Goal: Task Accomplishment & Management: Manage account settings

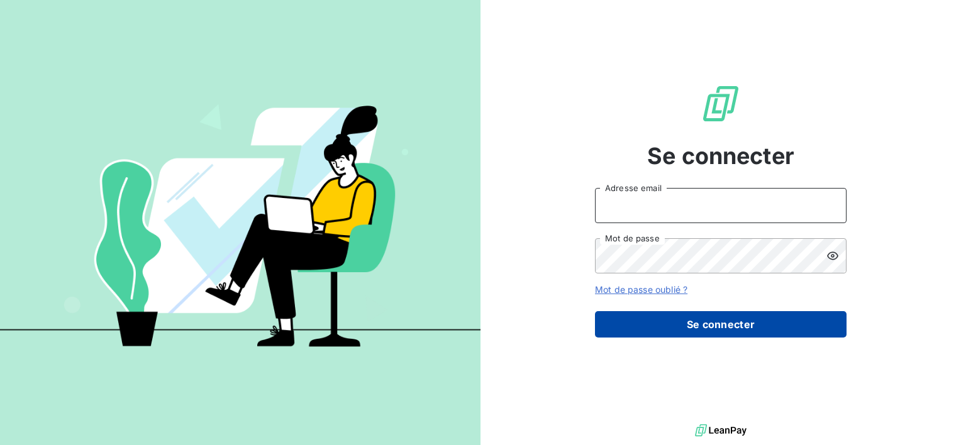
type input "[EMAIL_ADDRESS][DOMAIN_NAME]"
click at [758, 327] on button "Se connecter" at bounding box center [721, 324] width 252 height 26
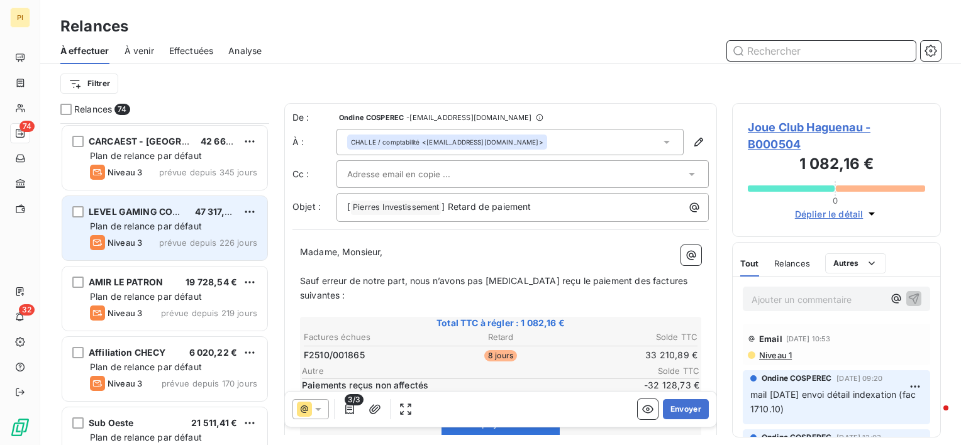
scroll to position [63, 0]
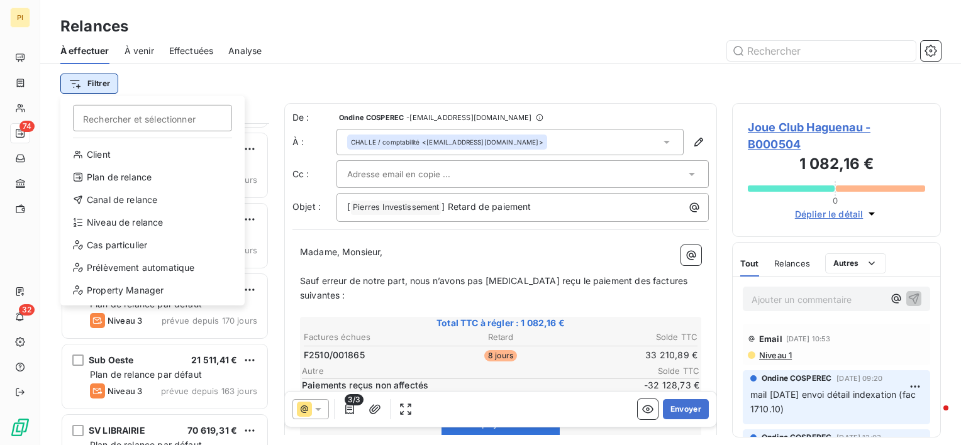
click at [108, 84] on html "PI 74 32 Relances À effectuer À venir Effectuées Analyse Filtrer Rechercher et …" at bounding box center [480, 222] width 961 height 445
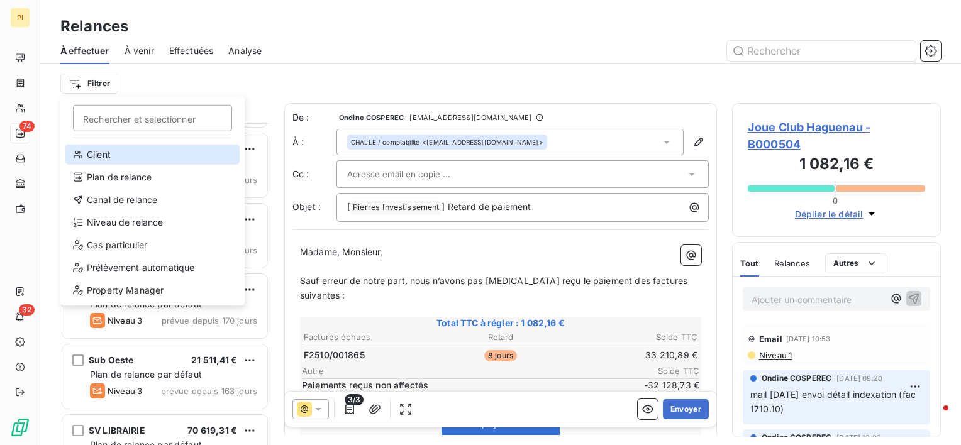
click at [119, 155] on div "Client" at bounding box center [152, 155] width 174 height 20
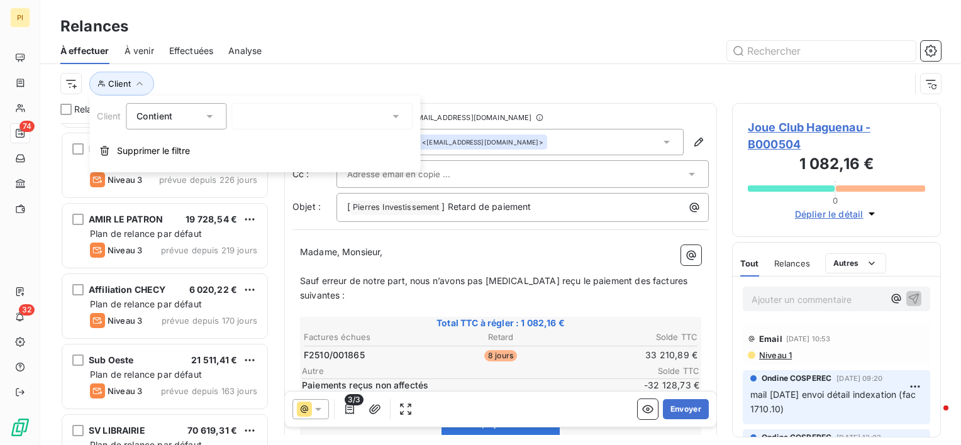
click at [362, 113] on div at bounding box center [321, 116] width 181 height 26
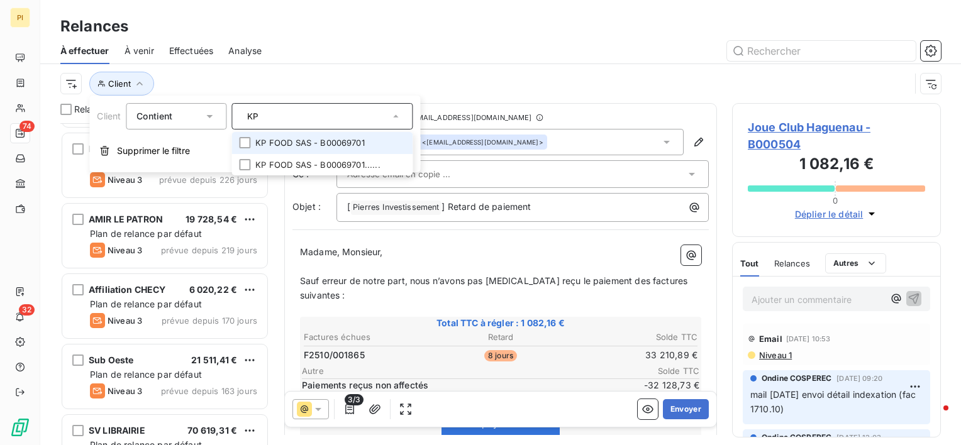
type input "KP"
click at [284, 143] on li "KP FOOD SAS - B00069701" at bounding box center [321, 143] width 181 height 22
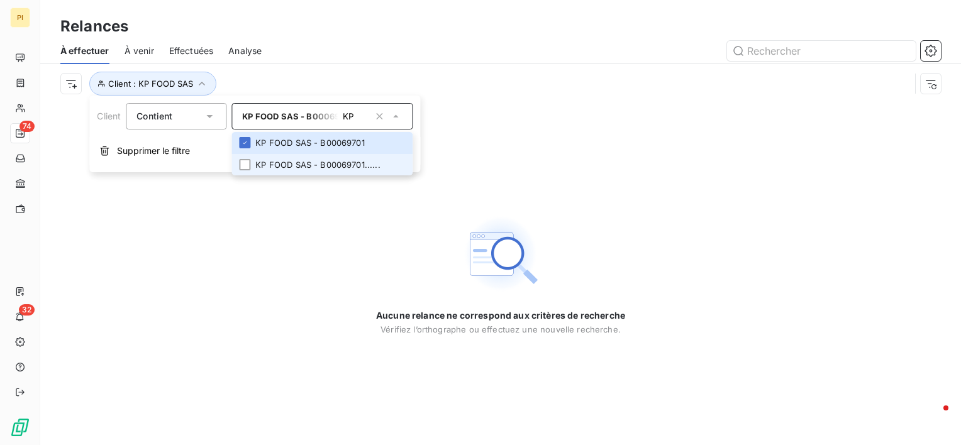
click at [285, 169] on li "KP FOOD SAS - B00069701......" at bounding box center [321, 165] width 181 height 22
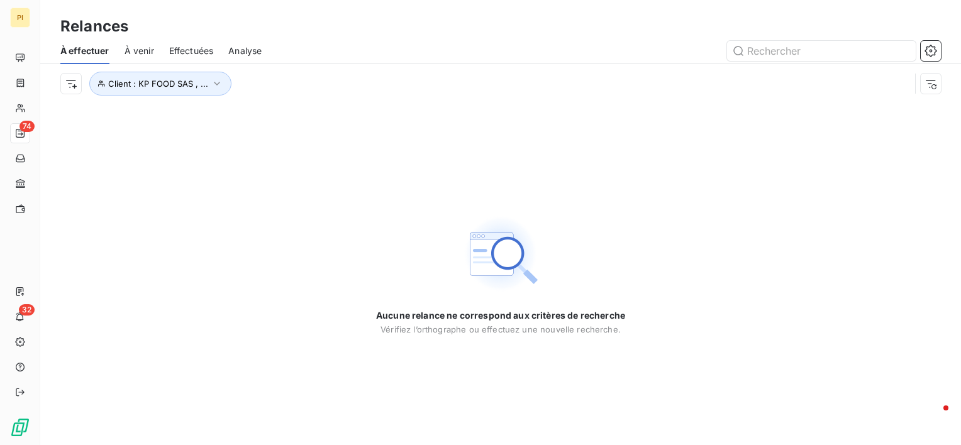
drag, startPoint x: 288, startPoint y: 302, endPoint x: 297, endPoint y: 296, distance: 11.2
click at [287, 302] on div "Aucune relance ne correspond aux critères de recherche [PERSON_NAME] l’orthogra…" at bounding box center [500, 274] width 921 height 342
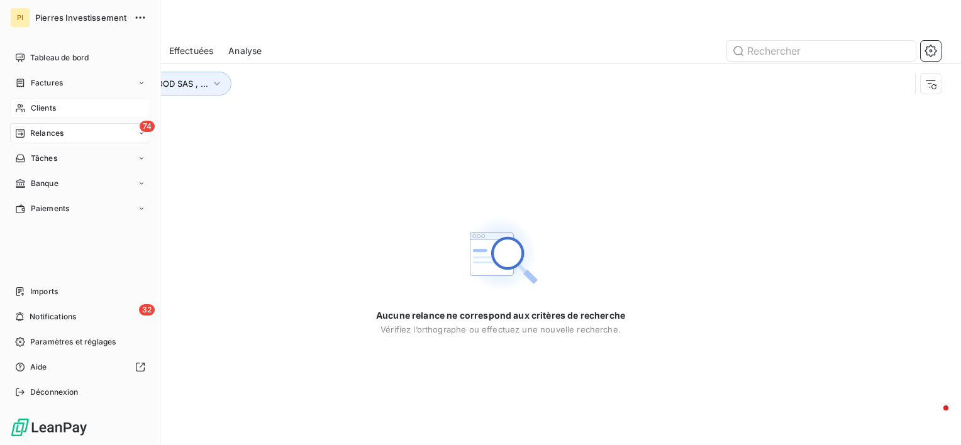
click at [42, 108] on span "Clients" at bounding box center [43, 108] width 25 height 11
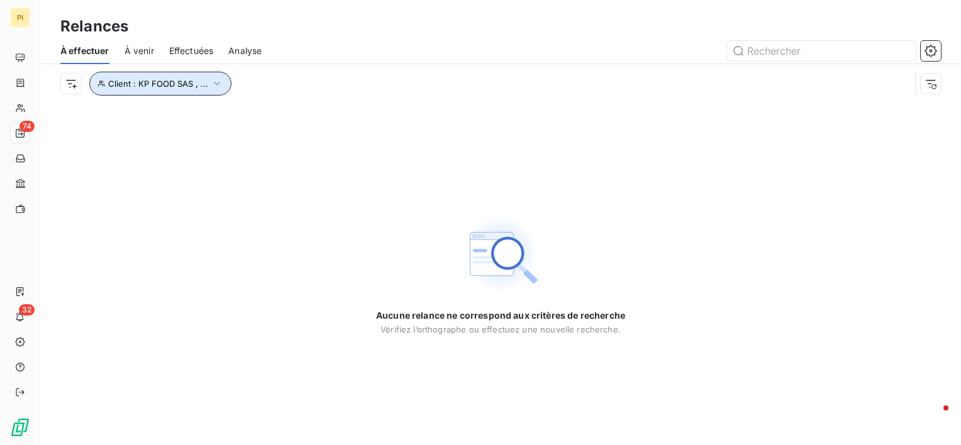
click at [172, 91] on button "Client : KP FOOD SAS , ..." at bounding box center [160, 84] width 142 height 24
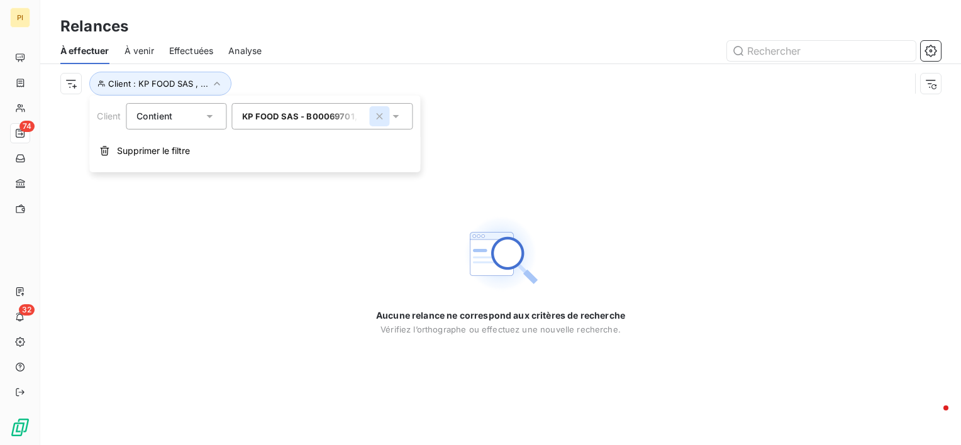
click at [375, 113] on icon "button" at bounding box center [379, 116] width 13 height 13
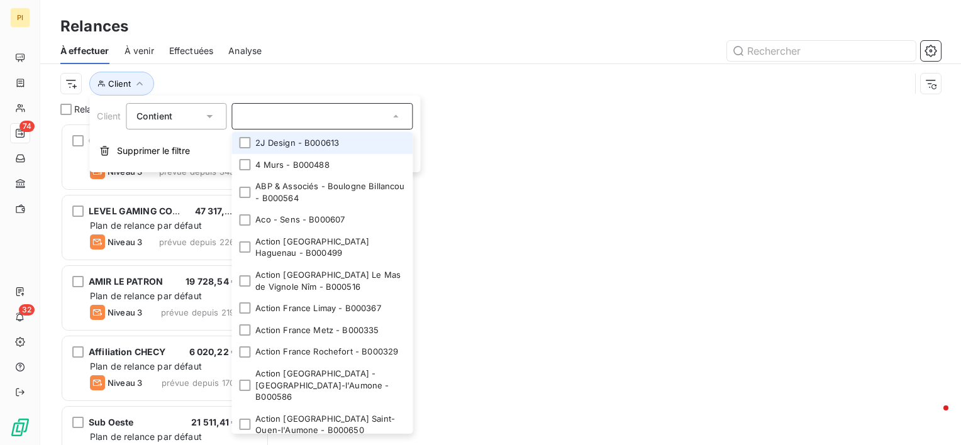
scroll to position [312, 199]
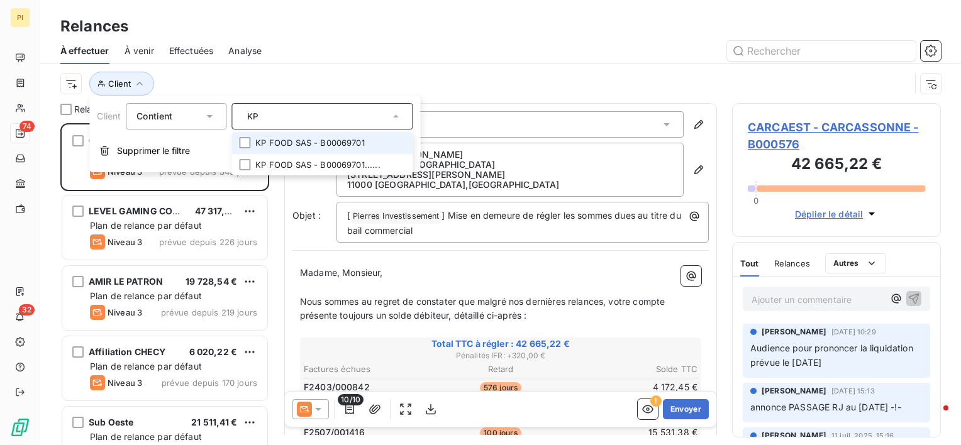
type input "KP"
click at [355, 143] on li "KP FOOD SAS - B00069701" at bounding box center [321, 143] width 181 height 22
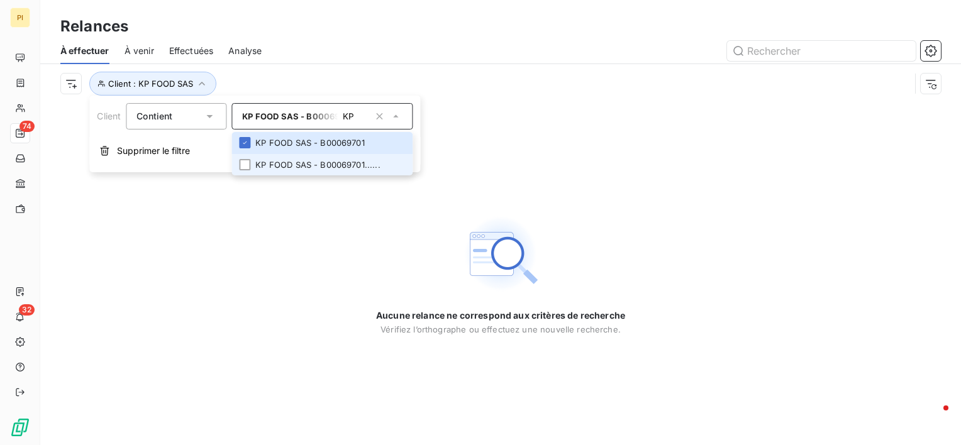
click at [345, 158] on li "KP FOOD SAS - B00069701......" at bounding box center [321, 165] width 181 height 22
click at [290, 257] on div "Aucune relance ne correspond aux critères de recherche [PERSON_NAME] l’orthogra…" at bounding box center [500, 274] width 921 height 342
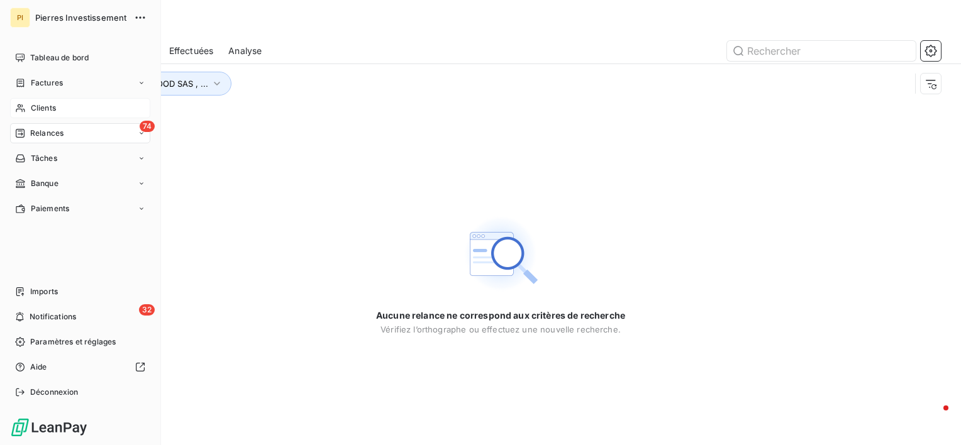
click at [39, 111] on span "Clients" at bounding box center [43, 108] width 25 height 11
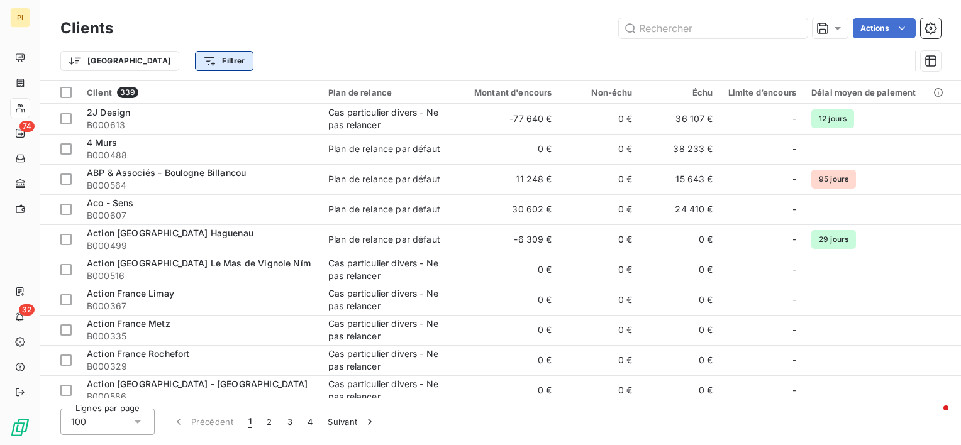
click at [169, 62] on html "PI 74 32 Clients Actions Trier Filtrer Client 339 Plan de relance Montant d'enc…" at bounding box center [480, 222] width 961 height 445
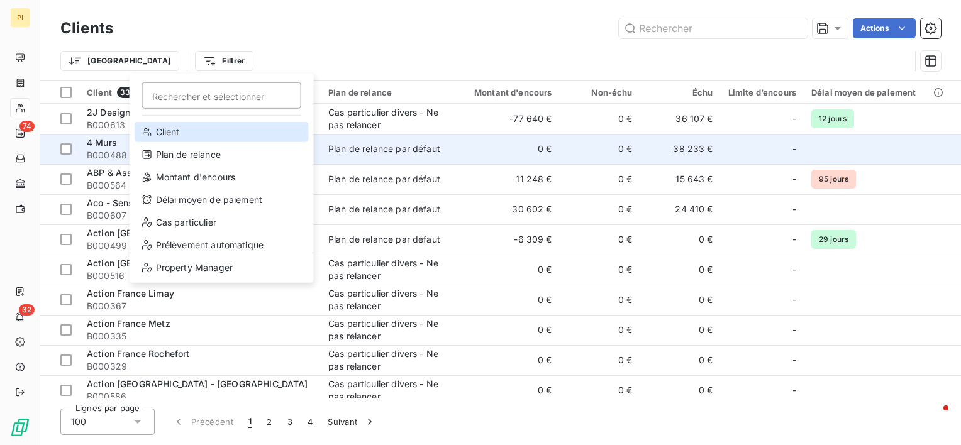
drag, startPoint x: 186, startPoint y: 136, endPoint x: 199, endPoint y: 135, distance: 12.7
click at [187, 136] on div "Client" at bounding box center [222, 132] width 174 height 20
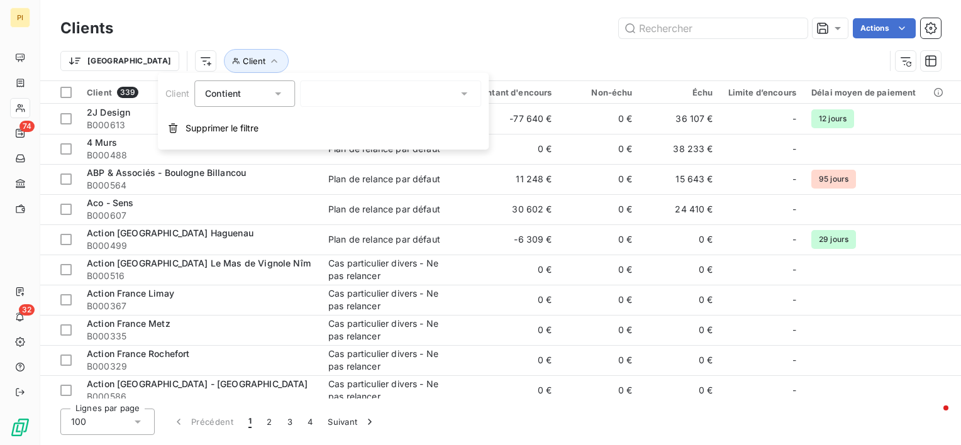
click at [342, 93] on div at bounding box center [390, 93] width 181 height 26
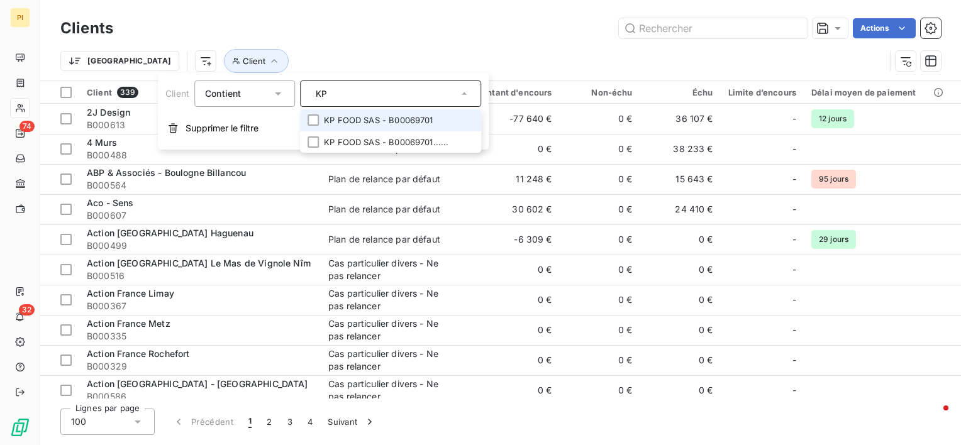
type input "KP"
click at [369, 121] on li "KP FOOD SAS - B00069701" at bounding box center [390, 120] width 181 height 22
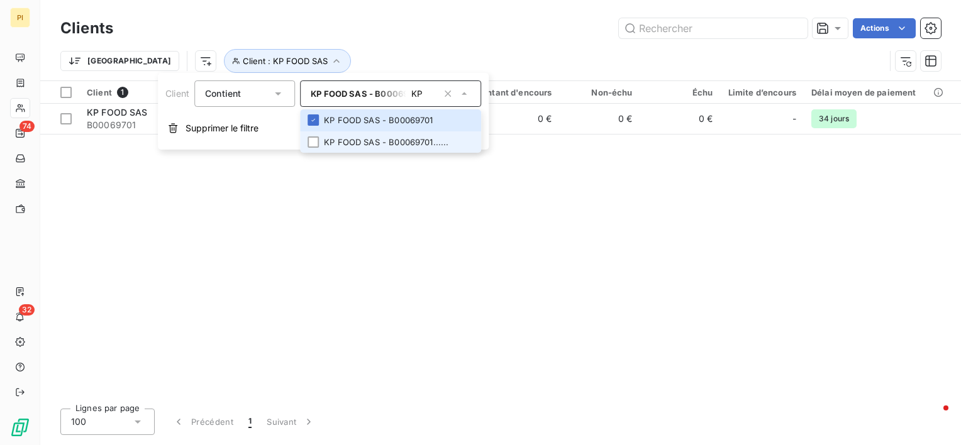
click at [362, 143] on li "KP FOOD SAS - B00069701......" at bounding box center [390, 142] width 181 height 22
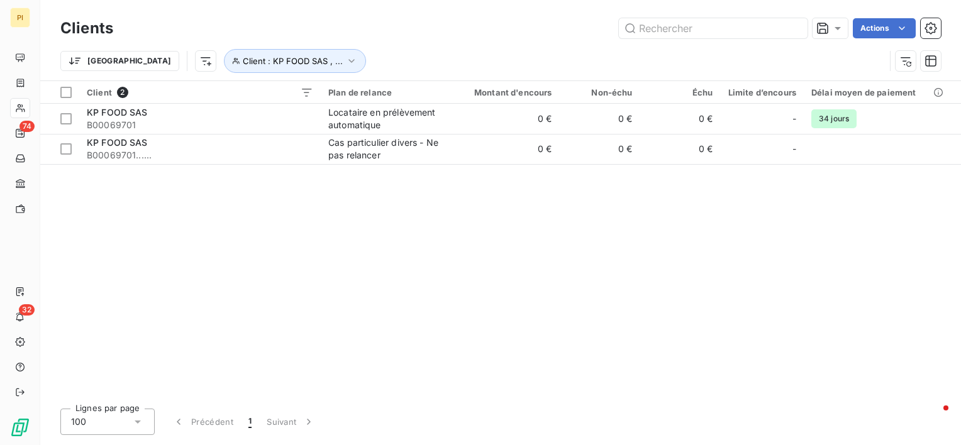
click at [362, 244] on div "Client 2 Plan de relance Montant d'encours Non-échu Échu Limite d’encours Délai…" at bounding box center [500, 240] width 921 height 318
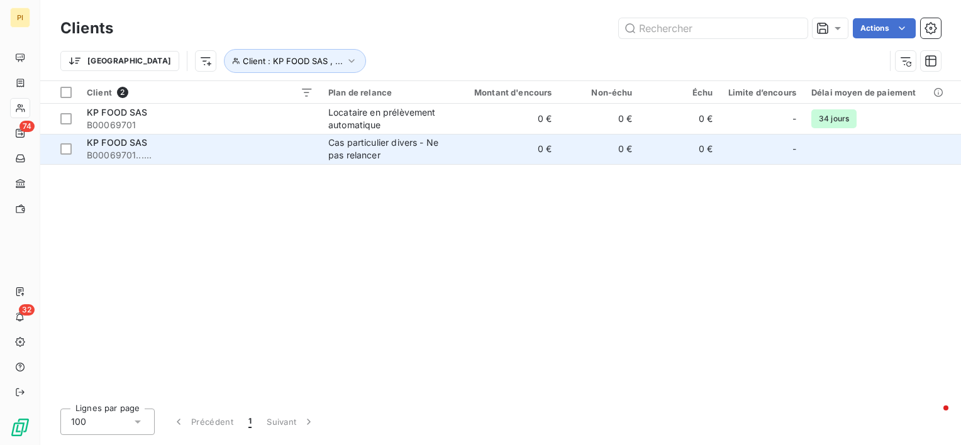
click at [375, 153] on div "Cas particulier divers - Ne pas relancer" at bounding box center [386, 148] width 116 height 25
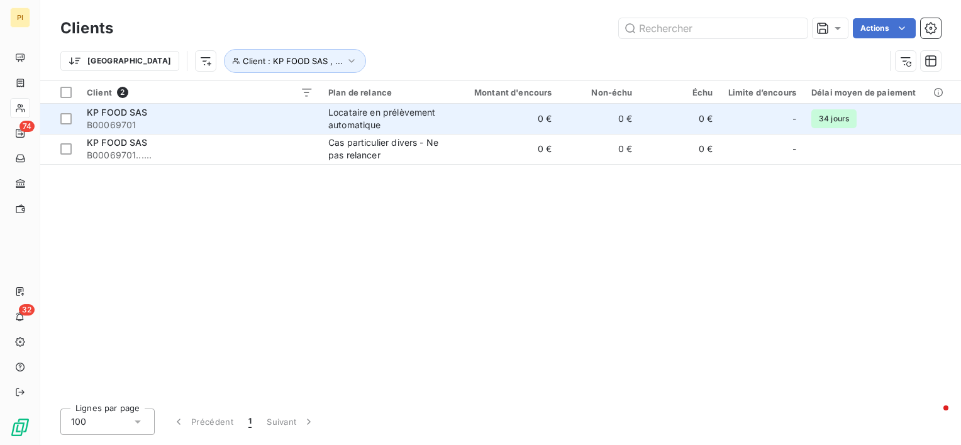
click at [385, 123] on div "Locataire en prélèvement automatique" at bounding box center [386, 118] width 116 height 25
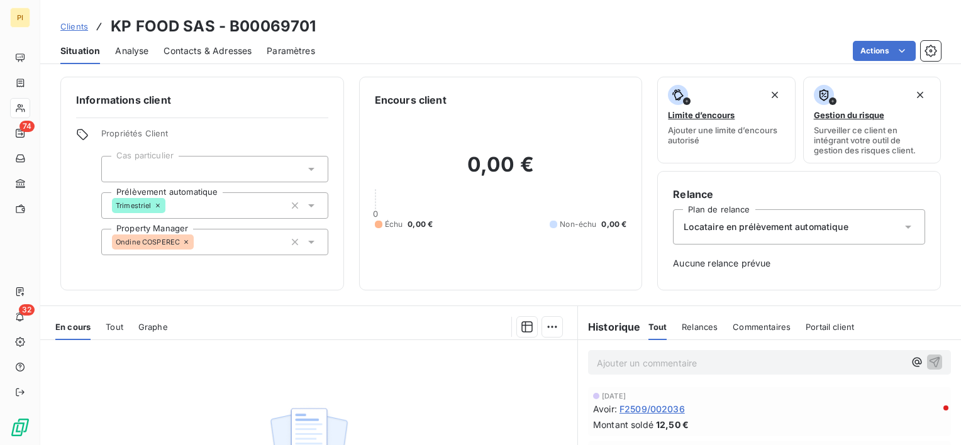
click at [642, 362] on p "Ajouter un commentaire ﻿" at bounding box center [751, 363] width 308 height 16
click at [929, 363] on icon "button" at bounding box center [934, 362] width 11 height 11
